Goal: Communication & Community: Answer question/provide support

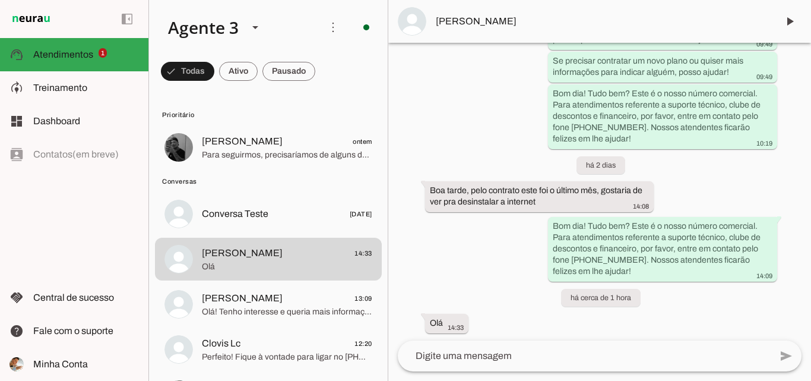
scroll to position [705, 0]
drag, startPoint x: 548, startPoint y: 218, endPoint x: 616, endPoint y: 277, distance: 90.5
click at [616, 277] on whatsapp-message-bubble "Bom dia! Tudo bem? Este é o nosso número comercial. Para atendimentos referente…" at bounding box center [662, 246] width 229 height 65
click at [483, 276] on div "Agente ativado Agente pausado Próximo follow-up (tempo indisponível) há 27 dias…" at bounding box center [600, 192] width 423 height 298
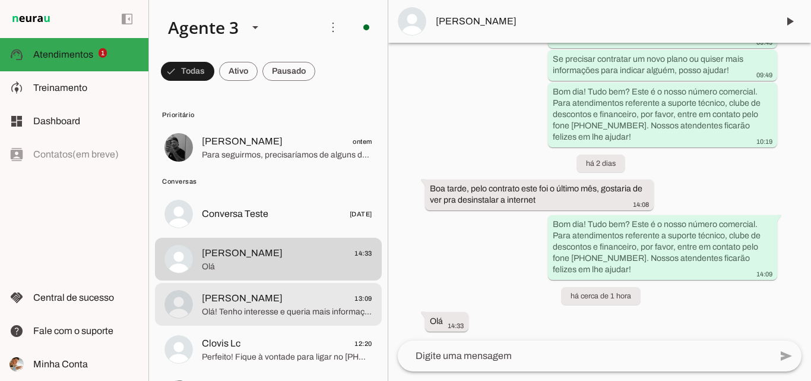
click at [264, 169] on md-item "[PERSON_NAME] 13:09 Olá! Tenho interesse e queria mais informações, por favor." at bounding box center [268, 147] width 227 height 43
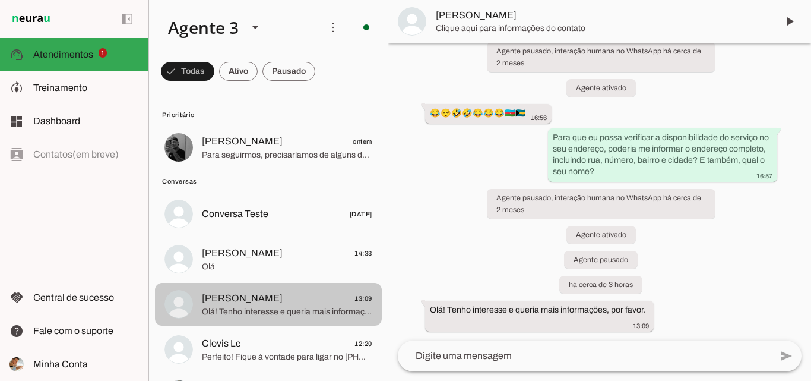
scroll to position [205, 0]
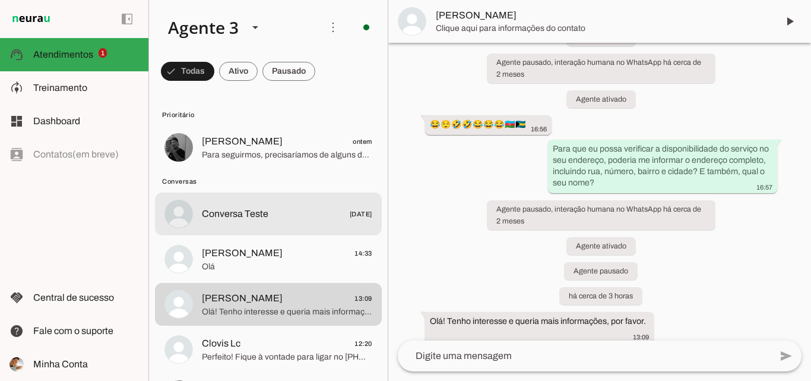
click at [273, 209] on span "Conversa Teste [DATE]" at bounding box center [287, 214] width 170 height 15
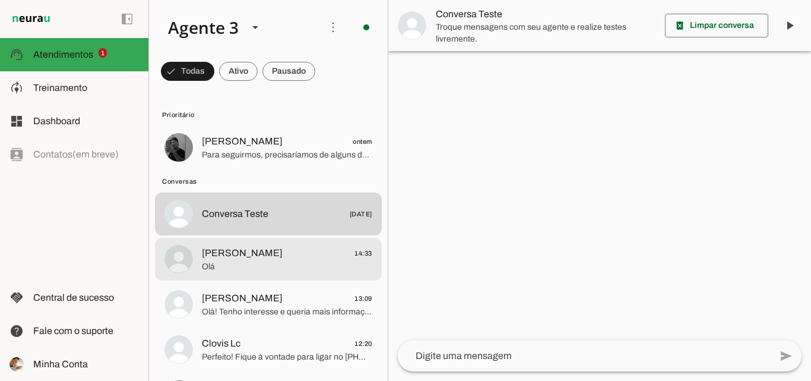
click at [283, 246] on span "[PERSON_NAME] 14:33" at bounding box center [287, 253] width 170 height 15
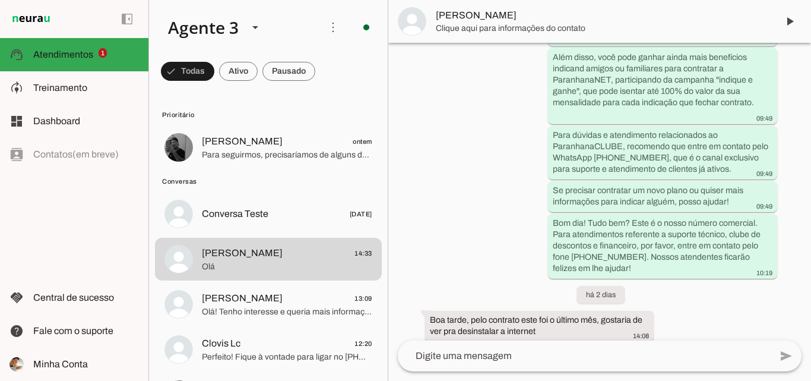
scroll to position [705, 0]
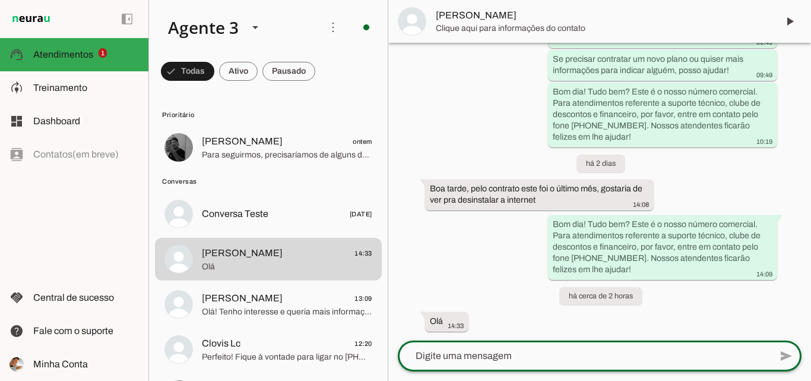
click at [510, 356] on textarea at bounding box center [584, 356] width 373 height 14
click at [549, 223] on whatsapp-message-bubble "Bom dia! Tudo bem? Este é o nosso número comercial. Para atendimentos referente…" at bounding box center [662, 246] width 229 height 65
click at [0, 0] on lt-mirror at bounding box center [0, 0] width 0 height 0
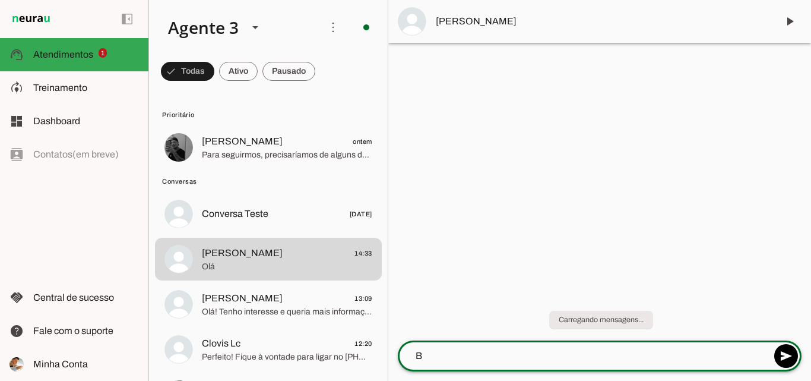
scroll to position [0, 0]
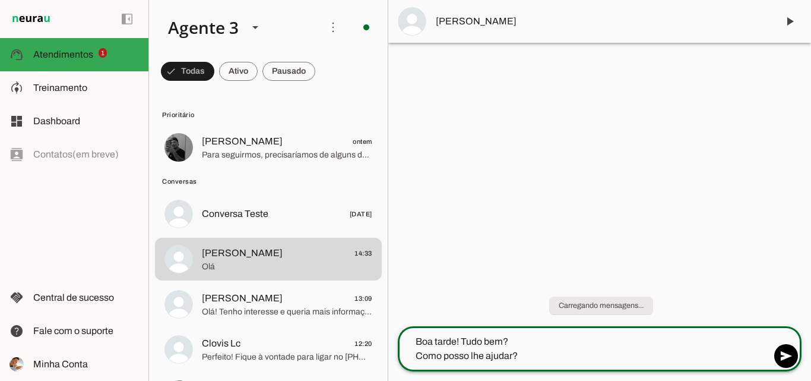
type textarea "Boa tarde! Tudo bem? Como posso lhe ajudar?"
